Goal: Task Accomplishment & Management: Use online tool/utility

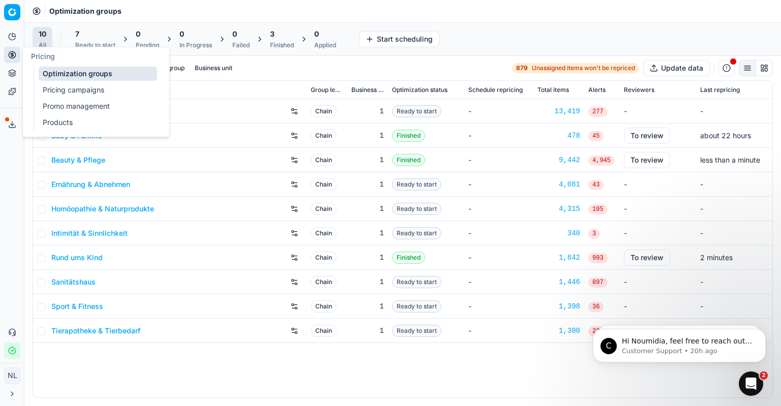
click at [8, 56] on icon at bounding box center [12, 55] width 8 height 8
click at [65, 92] on link "Pricing campaigns" at bounding box center [98, 90] width 118 height 14
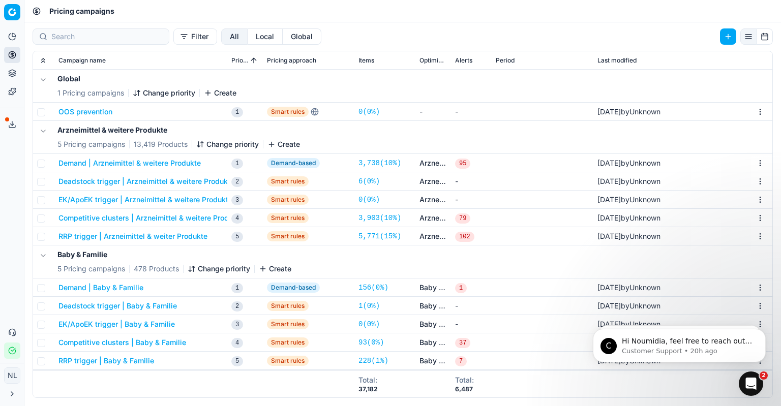
click at [140, 159] on button "Demand | Arzneimittel & weitere Produkte" at bounding box center [129, 163] width 142 height 10
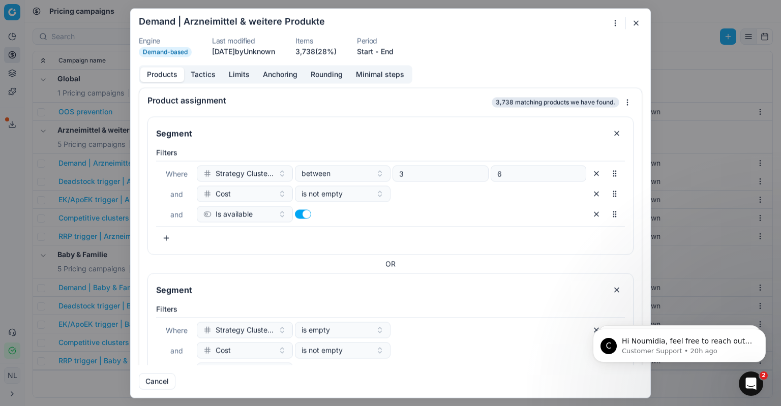
click at [197, 73] on button "Tactics" at bounding box center [203, 74] width 38 height 15
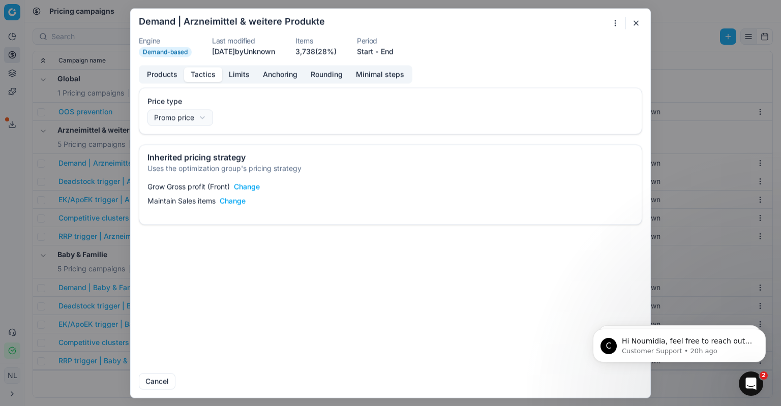
click at [239, 73] on button "Limits" at bounding box center [239, 74] width 34 height 15
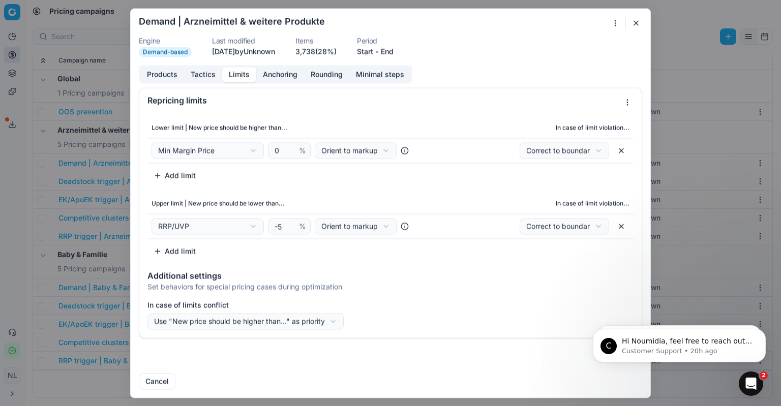
click at [264, 75] on button "Anchoring" at bounding box center [280, 74] width 48 height 15
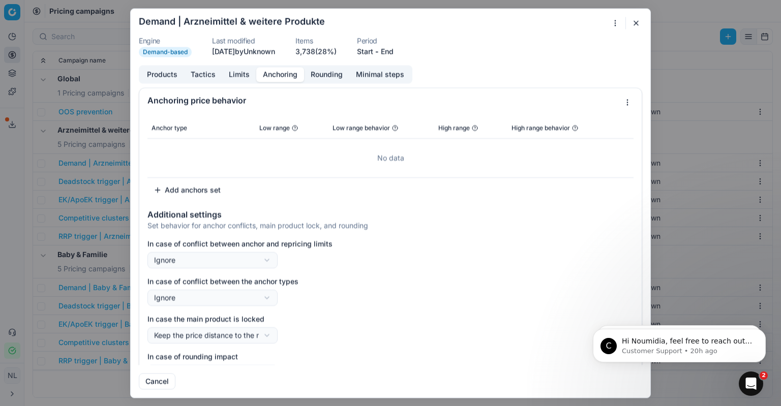
click at [319, 77] on button "Rounding" at bounding box center [326, 74] width 45 height 15
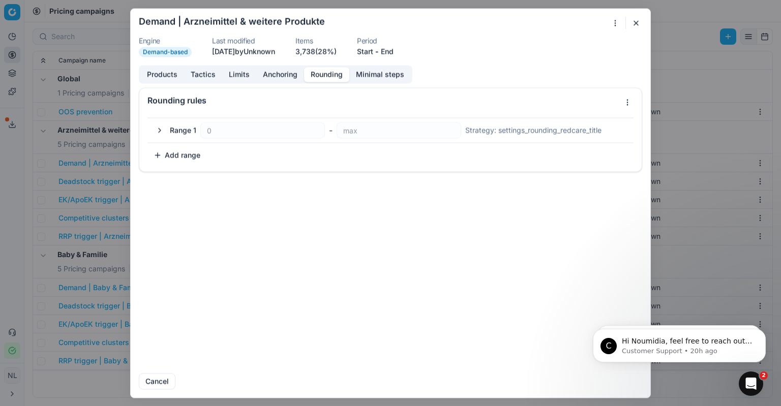
click at [372, 78] on button "Minimal steps" at bounding box center [380, 74] width 62 height 15
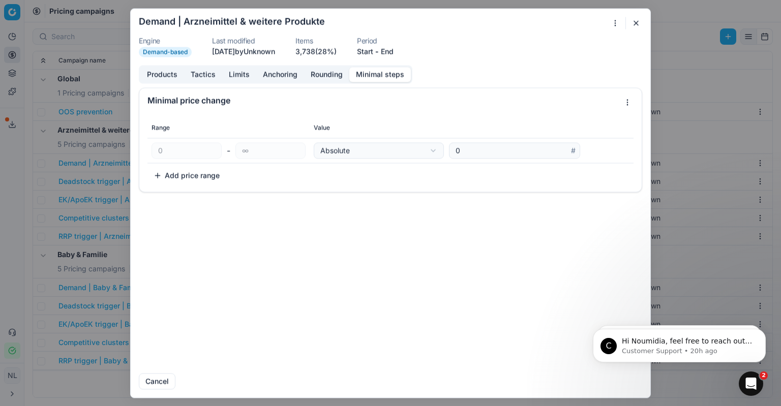
click at [285, 74] on button "Anchoring" at bounding box center [280, 74] width 48 height 15
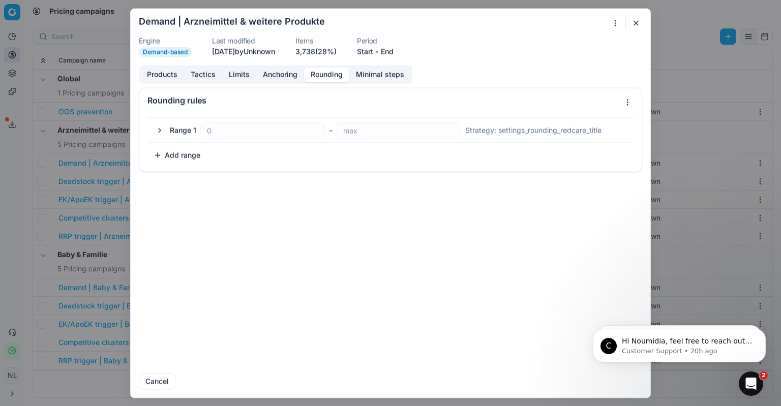
click at [321, 75] on button "Rounding" at bounding box center [326, 74] width 45 height 15
click at [290, 77] on button "Anchoring" at bounding box center [280, 74] width 48 height 15
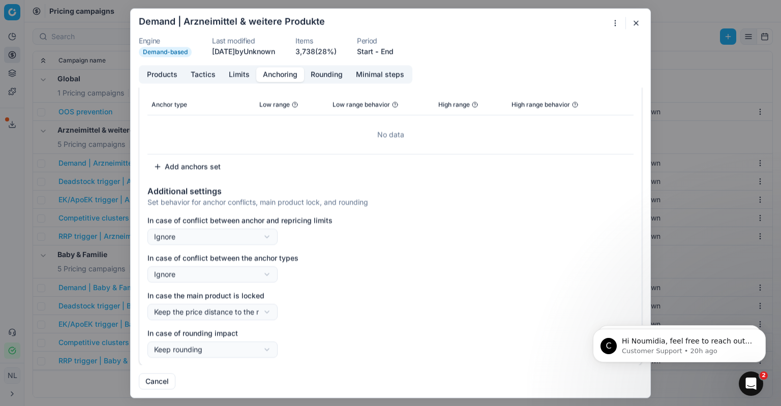
scroll to position [24, 0]
